Goal: Task Accomplishment & Management: Complete application form

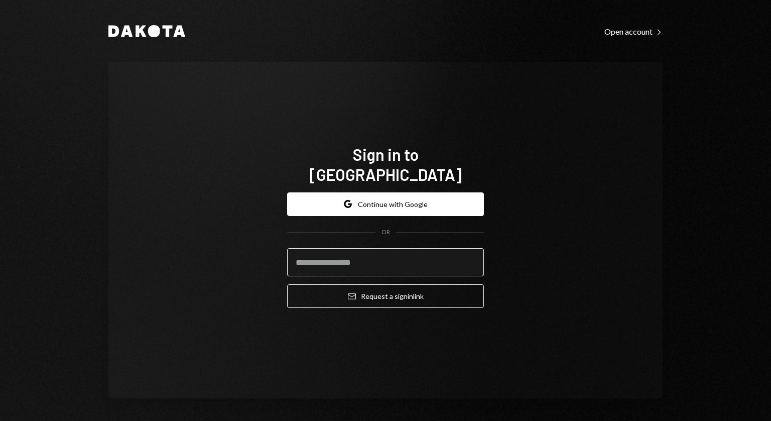
click at [371, 253] on input "email" at bounding box center [385, 262] width 197 height 28
type input "**********"
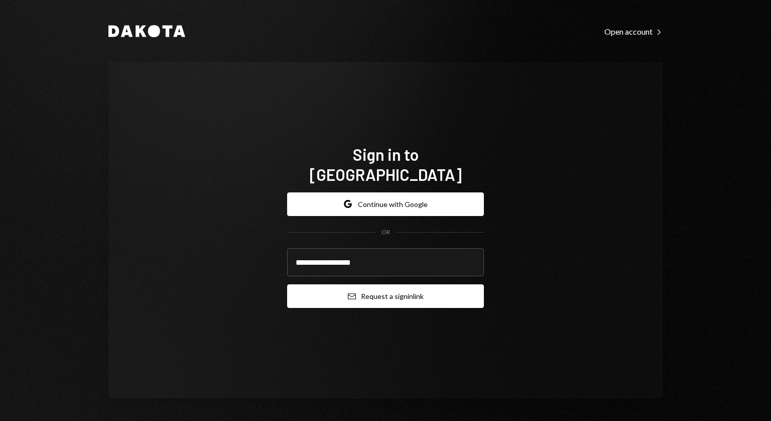
click at [372, 290] on button "Email Request a sign in link" at bounding box center [385, 296] width 197 height 24
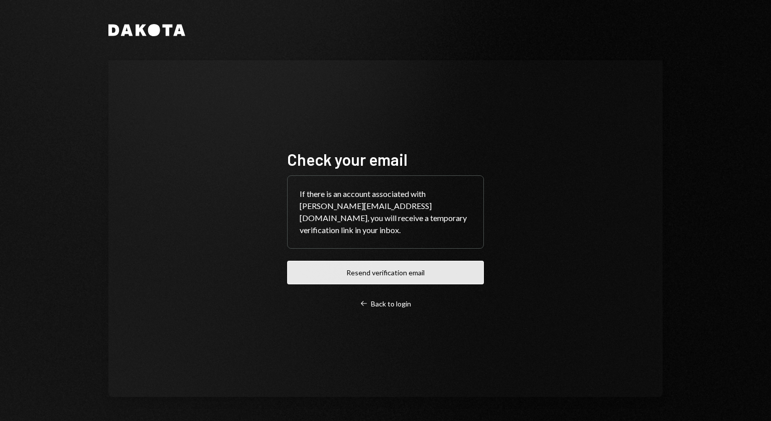
click at [392, 273] on button "Resend verification email" at bounding box center [385, 273] width 197 height 24
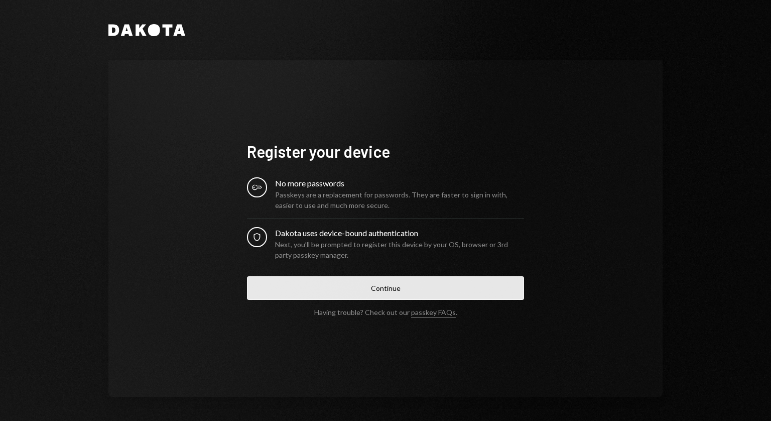
click at [391, 291] on button "Continue" at bounding box center [385, 288] width 277 height 24
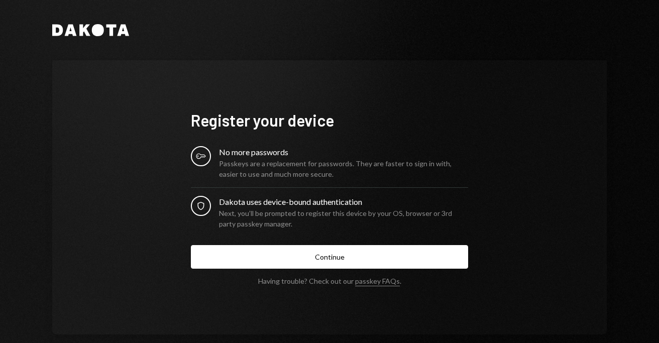
click at [279, 210] on div "Next, you’ll be prompted to register this device by your OS, browser or 3rd par…" at bounding box center [343, 218] width 249 height 21
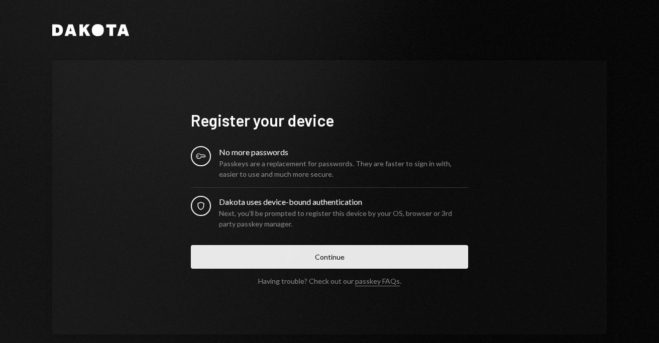
click at [299, 265] on button "Continue" at bounding box center [329, 257] width 277 height 24
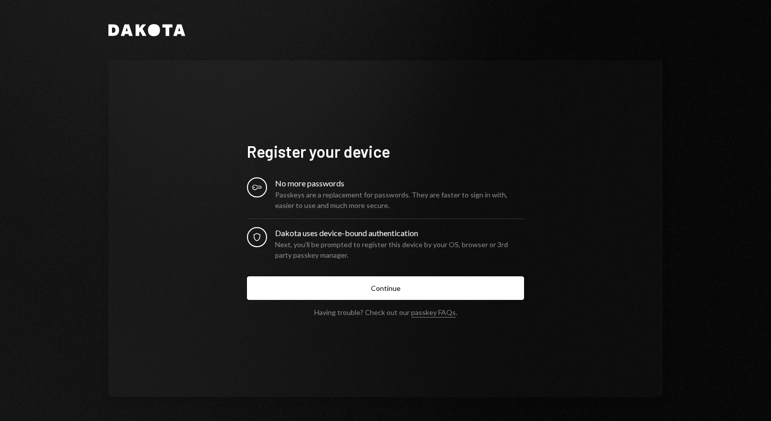
click at [337, 256] on div "Next, you’ll be prompted to register this device by your OS, browser or 3rd par…" at bounding box center [399, 249] width 249 height 21
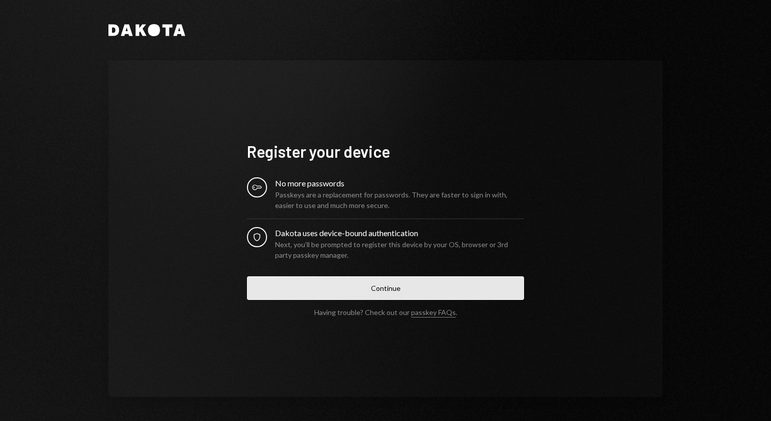
click at [394, 284] on button "Continue" at bounding box center [385, 288] width 277 height 24
